Goal: Task Accomplishment & Management: Manage account settings

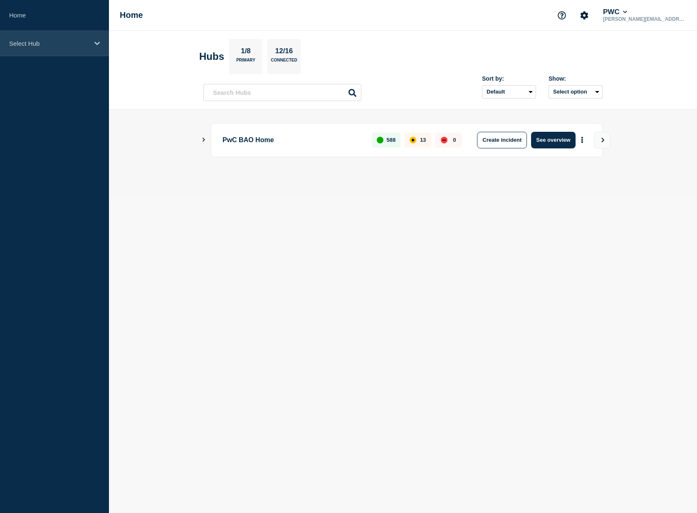
click at [97, 44] on icon at bounding box center [96, 43] width 5 height 3
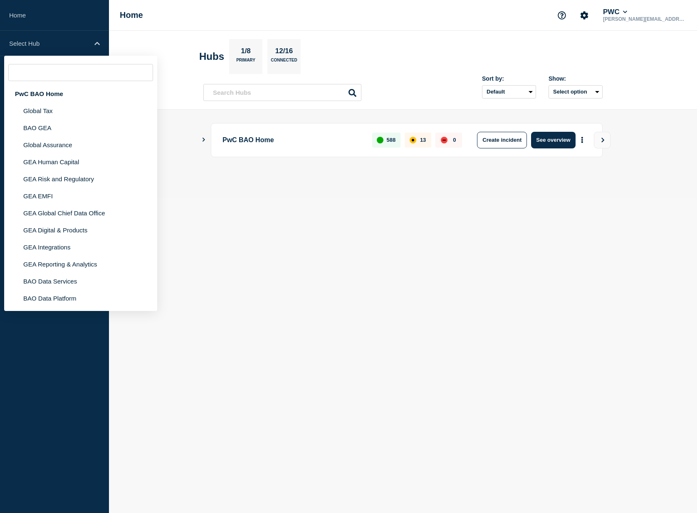
click at [404, 13] on div "Home PWC [PERSON_NAME][EMAIL_ADDRESS][PERSON_NAME][DOMAIN_NAME]" at bounding box center [403, 15] width 588 height 31
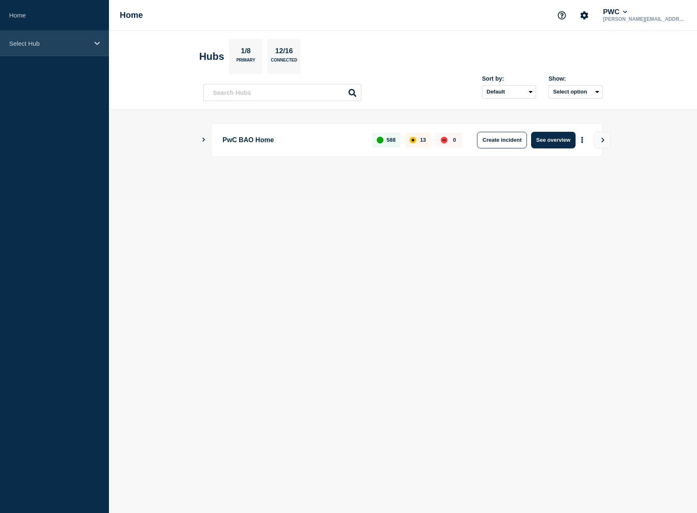
click at [94, 41] on div "Select Hub" at bounding box center [54, 43] width 109 height 25
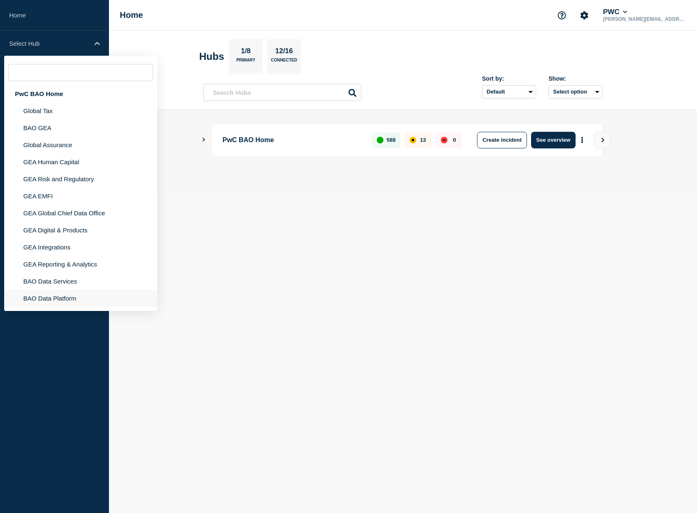
click at [61, 298] on li "BAO Data Platform" at bounding box center [80, 298] width 153 height 17
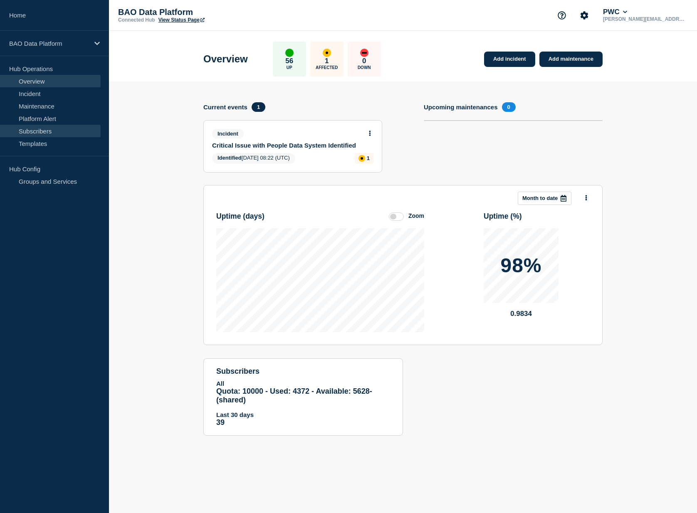
click at [46, 130] on link "Subscribers" at bounding box center [50, 131] width 101 height 12
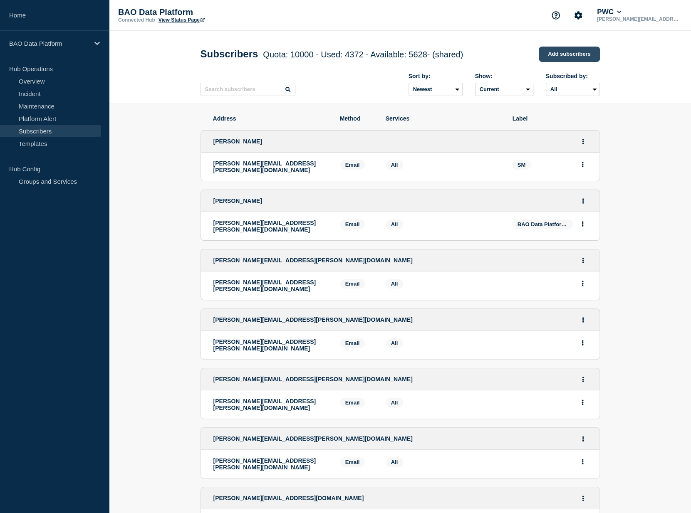
click at [573, 55] on link "Add subscribers" at bounding box center [568, 54] width 61 height 15
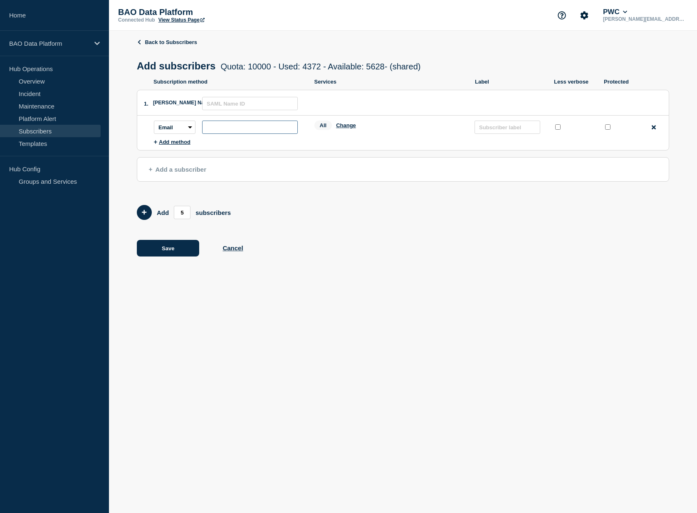
click at [225, 128] on input "subscription-address" at bounding box center [250, 127] width 96 height 13
type input "[EMAIL_ADDRESS][DOMAIN_NAME]"
click at [510, 128] on input "text" at bounding box center [507, 127] width 66 height 13
